Goal: Task Accomplishment & Management: Manage account settings

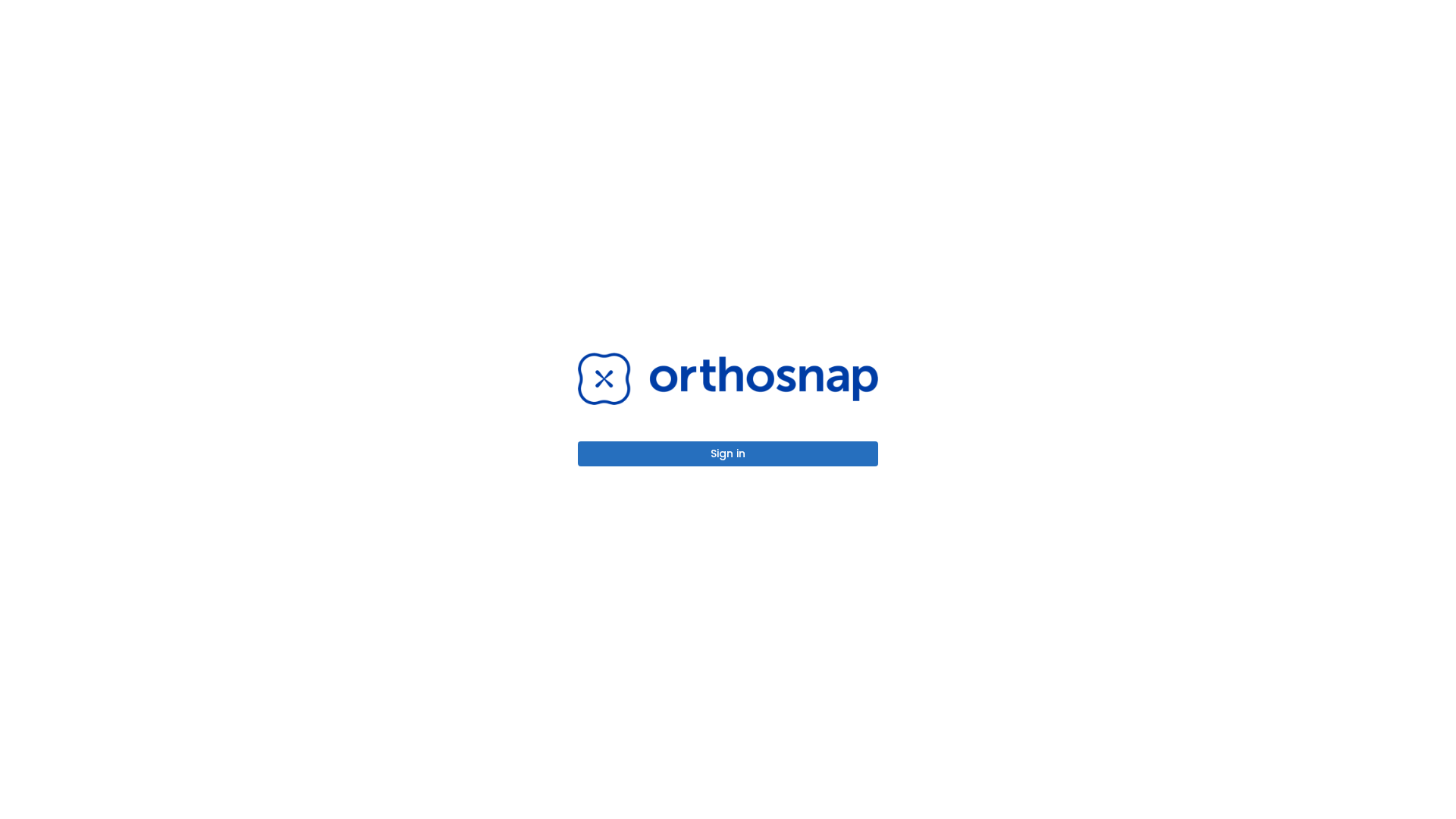
click at [728, 454] on button "Sign in" at bounding box center [727, 454] width 300 height 25
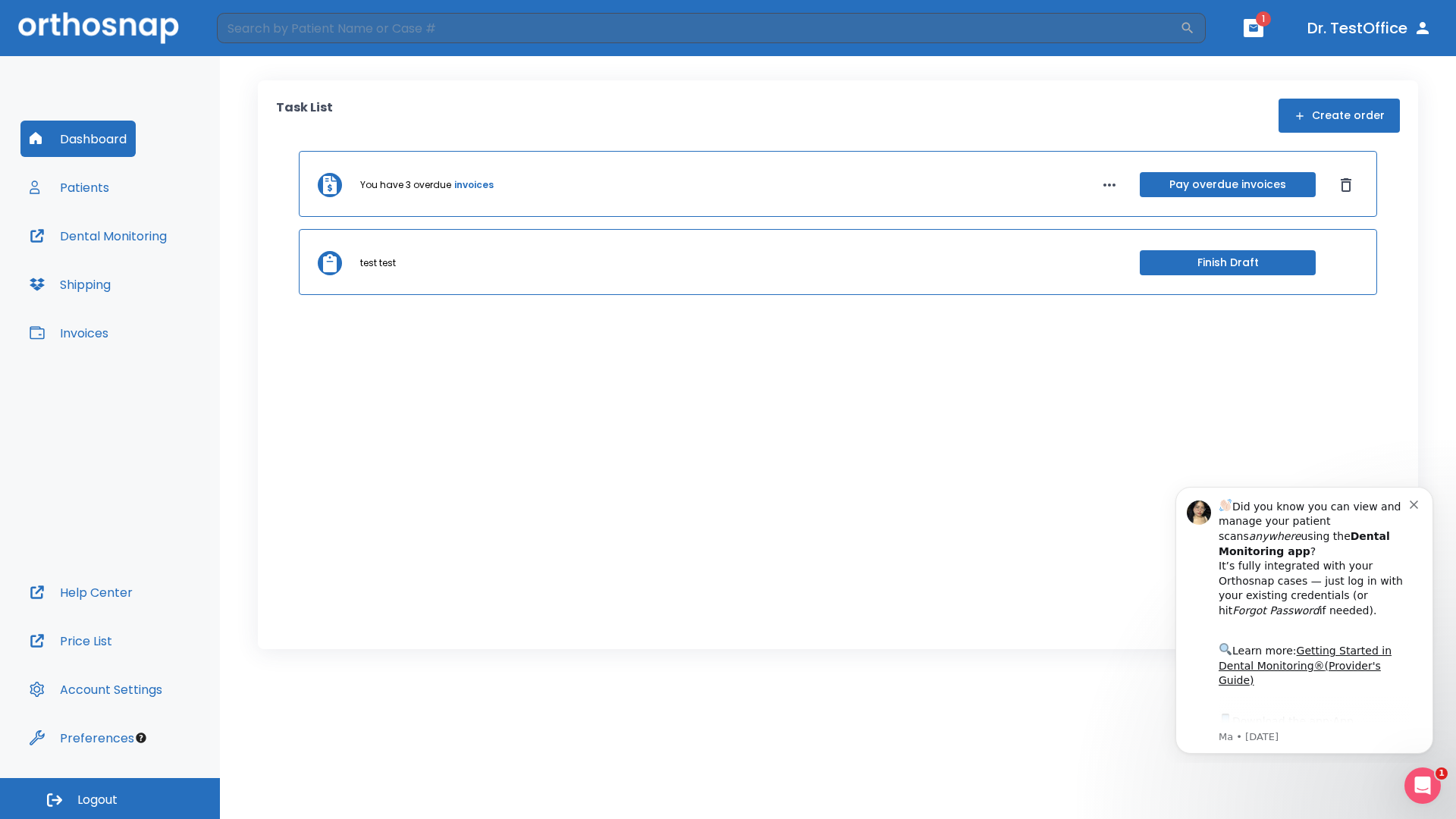
click at [110, 799] on span "Logout" at bounding box center [98, 800] width 41 height 16
